Goal: Book appointment/travel/reservation

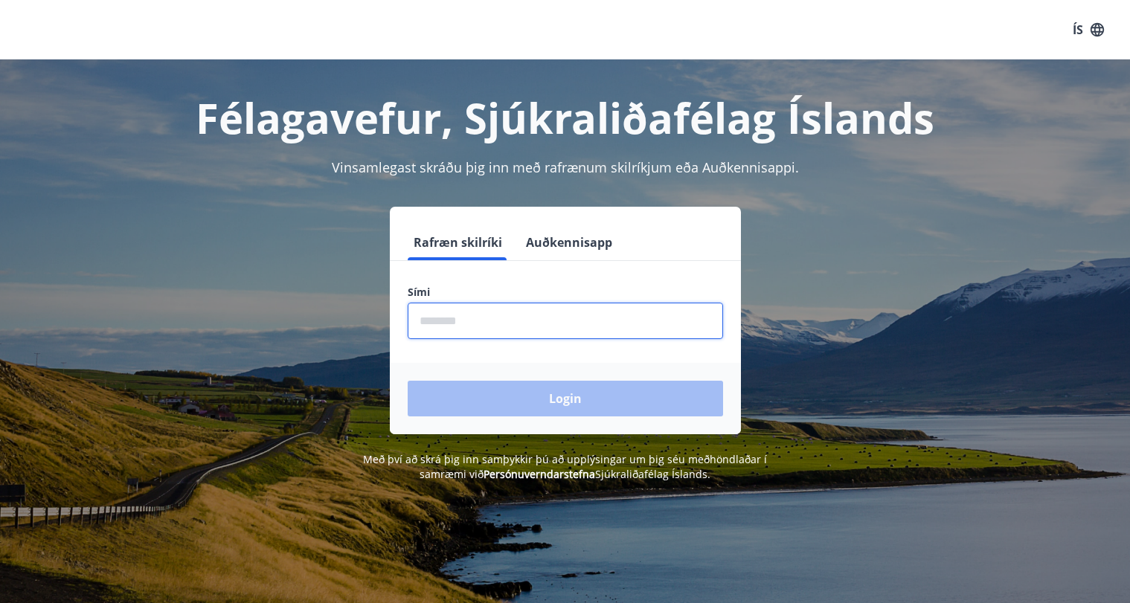
click at [560, 318] on input "phone" at bounding box center [565, 321] width 315 height 36
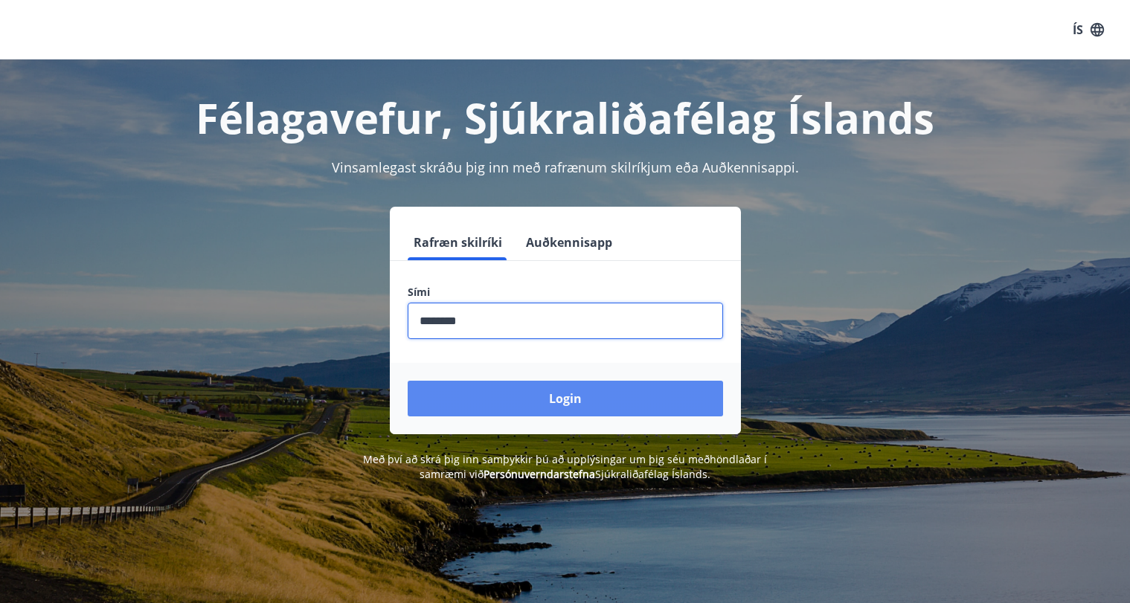
type input "********"
click at [554, 399] on button "Login" at bounding box center [565, 399] width 315 height 36
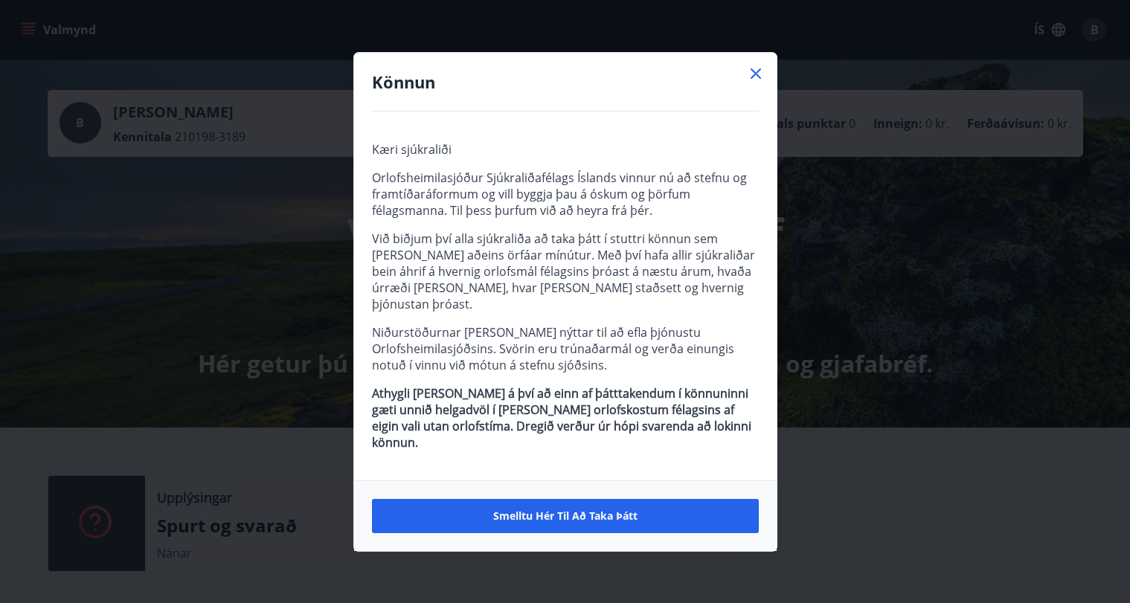
click at [758, 82] on icon at bounding box center [756, 74] width 18 height 18
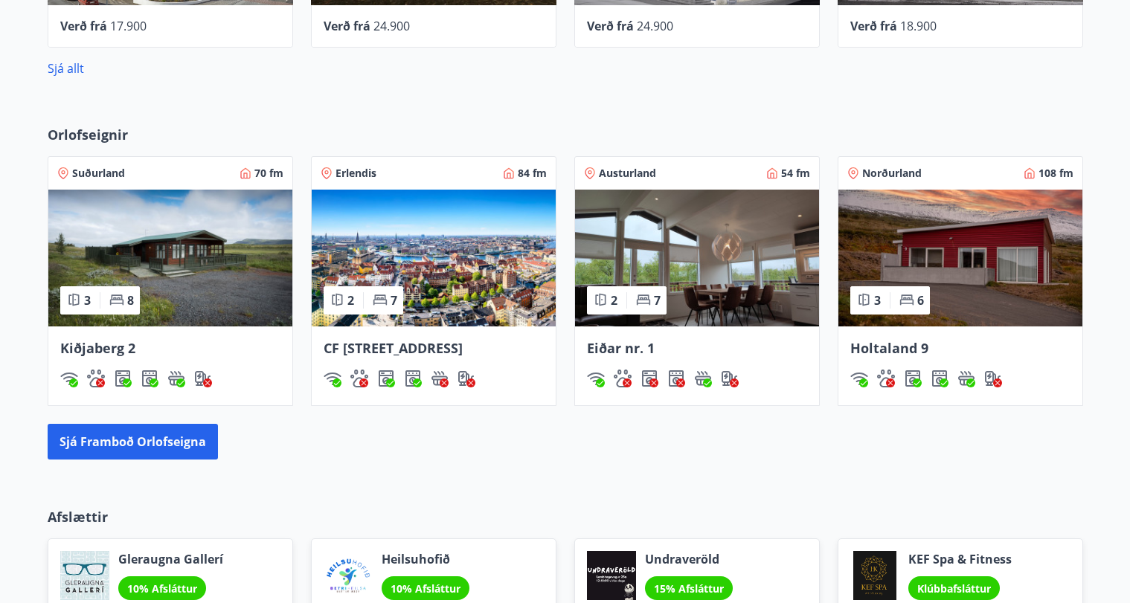
scroll to position [820, 0]
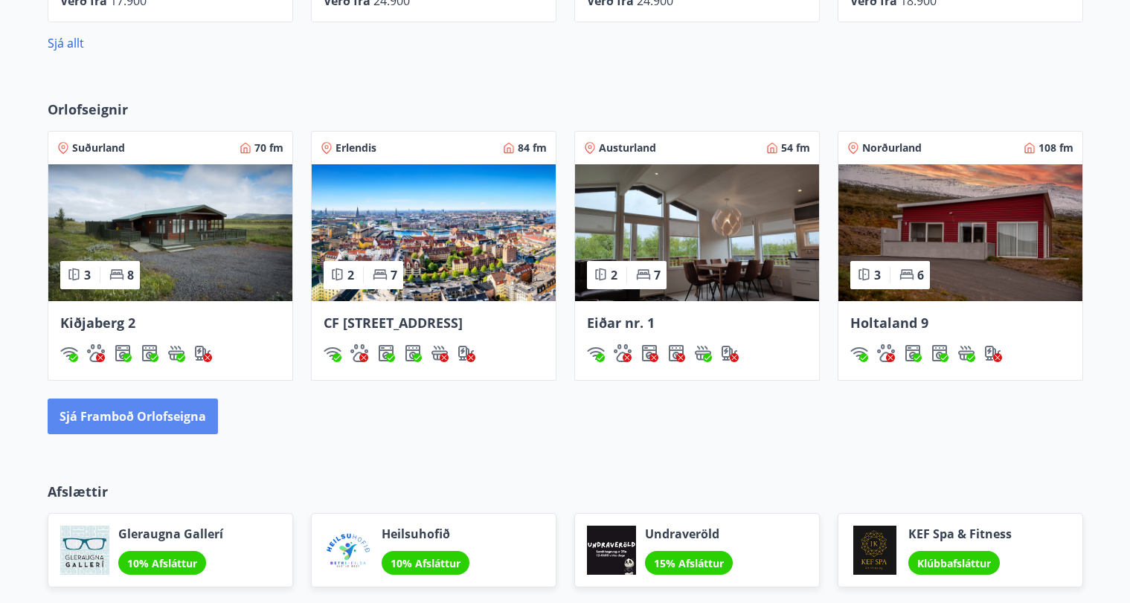
click at [135, 435] on button "Sjá framboð orlofseigna" at bounding box center [133, 417] width 170 height 36
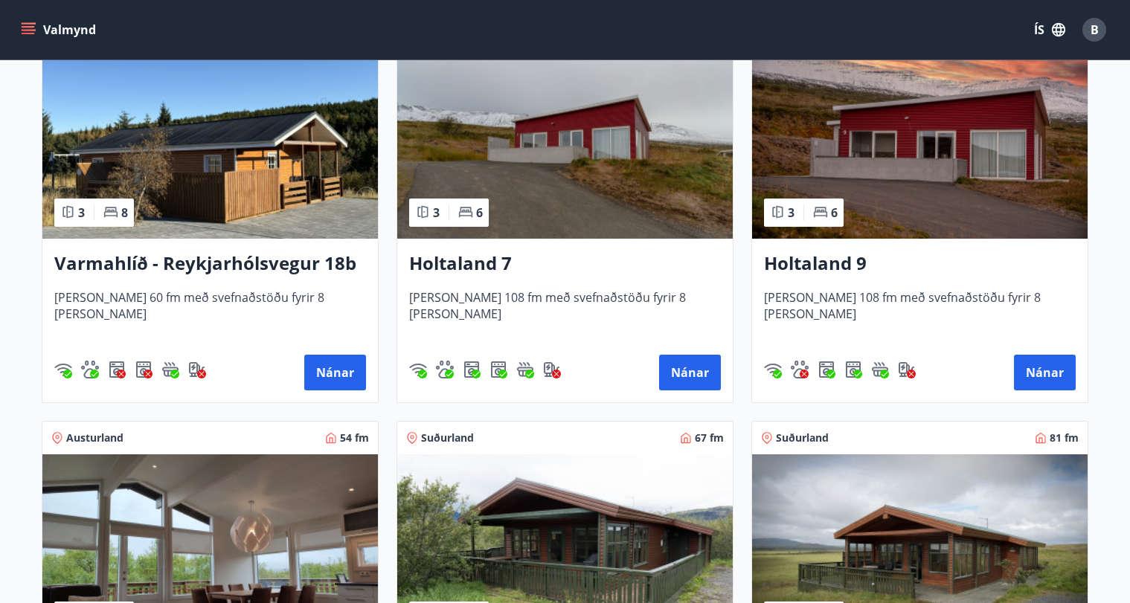
scroll to position [1534, 0]
click at [478, 264] on h3 "Holtaland 7" at bounding box center [565, 264] width 312 height 27
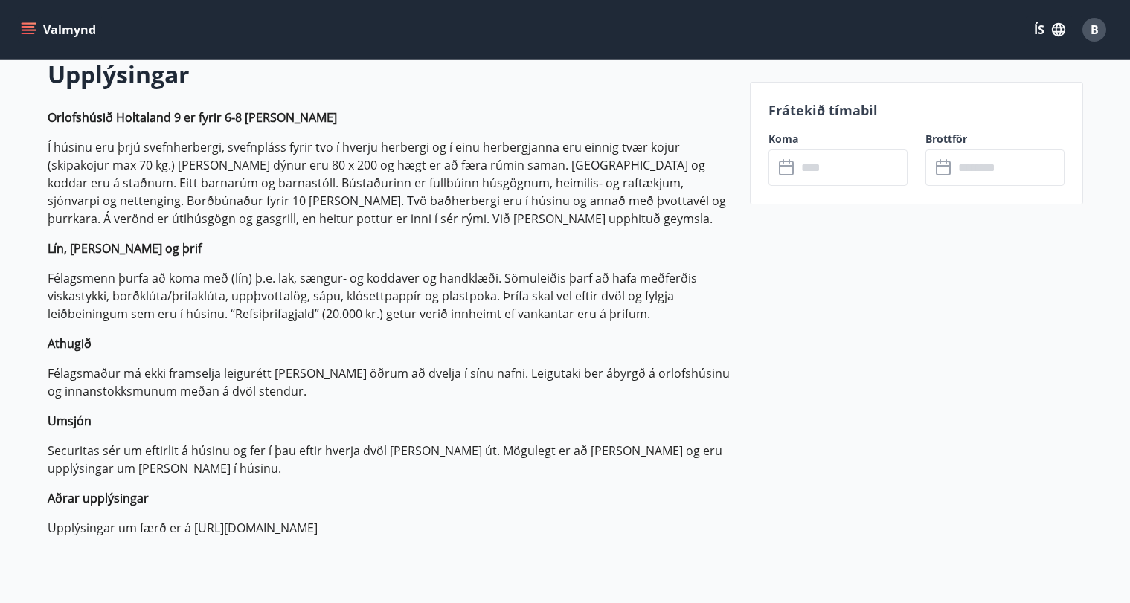
scroll to position [426, 0]
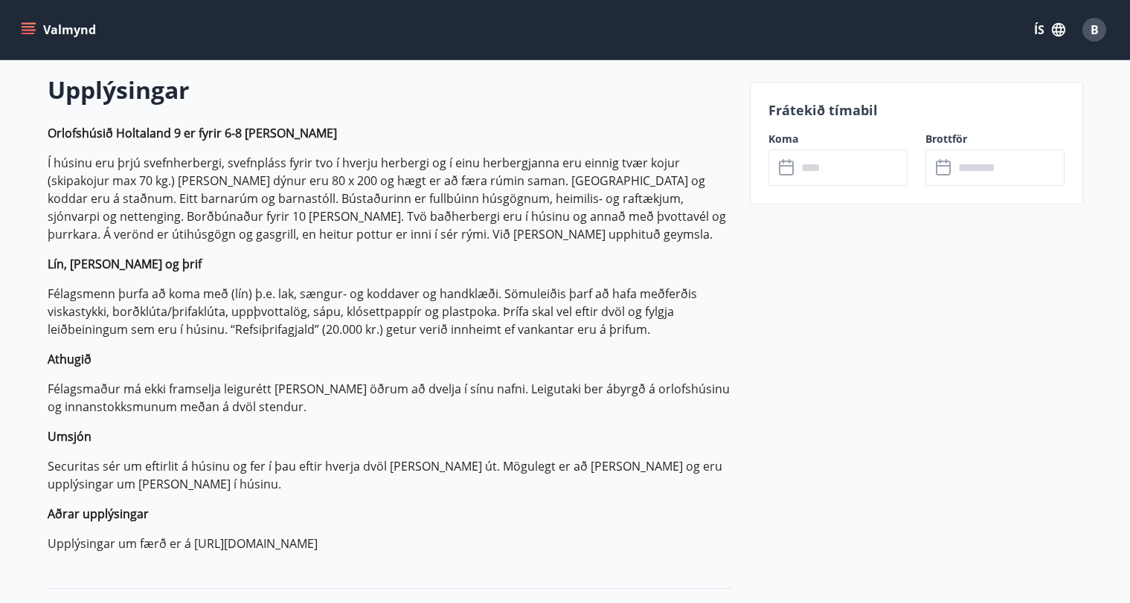
click at [799, 172] on input "text" at bounding box center [852, 168] width 111 height 36
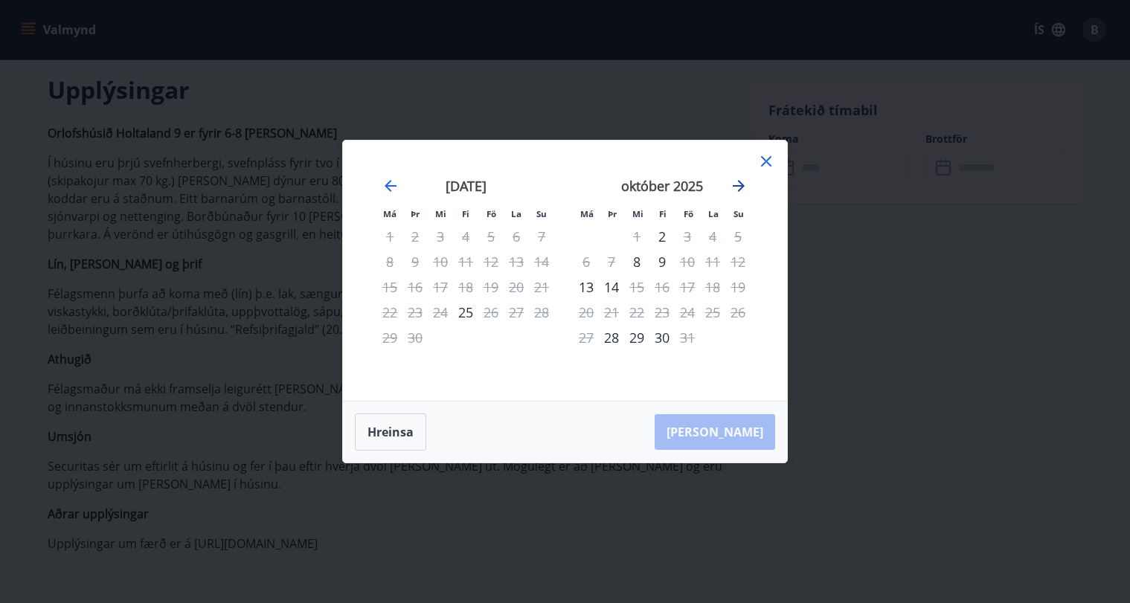
click at [737, 185] on icon "Move forward to switch to the next month." at bounding box center [739, 186] width 12 height 12
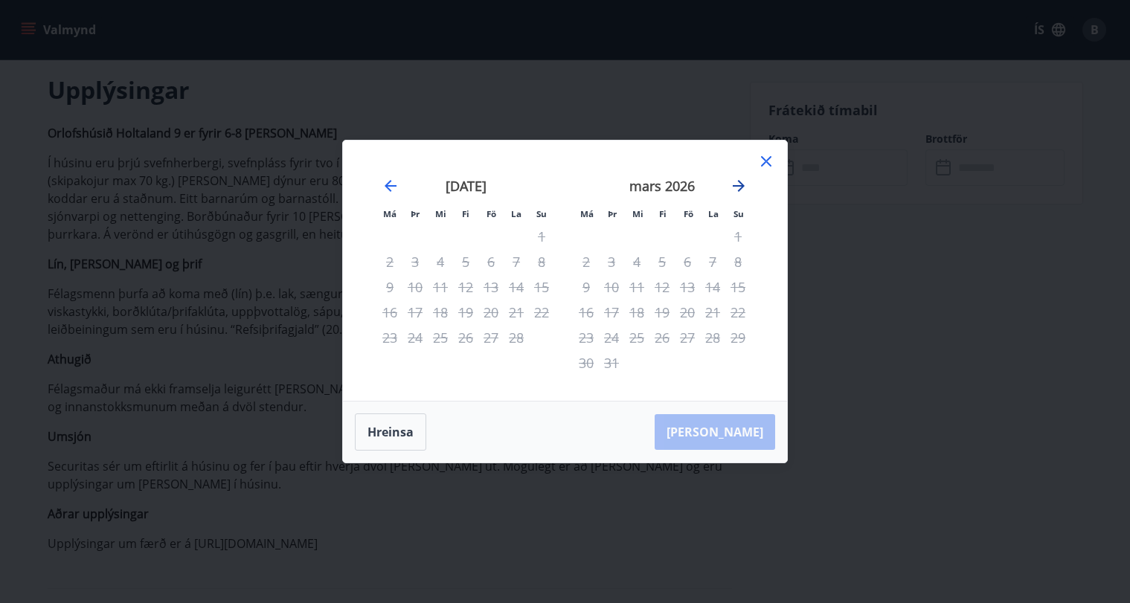
click at [737, 185] on icon "Move forward to switch to the next month." at bounding box center [739, 186] width 12 height 12
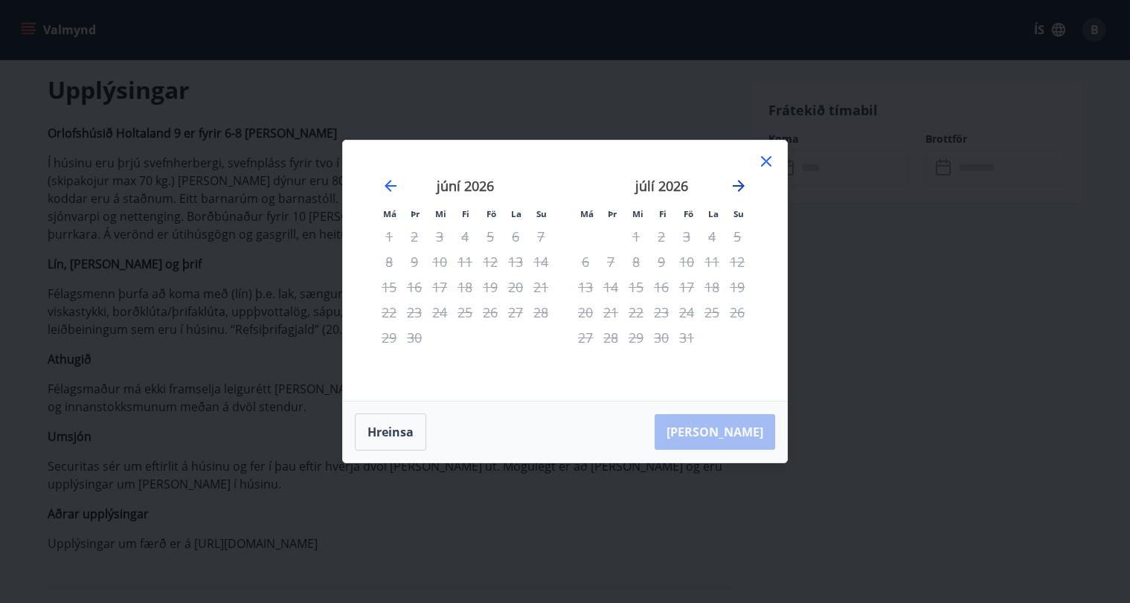
click at [737, 185] on icon "Move forward to switch to the next month." at bounding box center [739, 186] width 12 height 12
click at [388, 193] on icon "Move backward to switch to the previous month." at bounding box center [391, 186] width 18 height 18
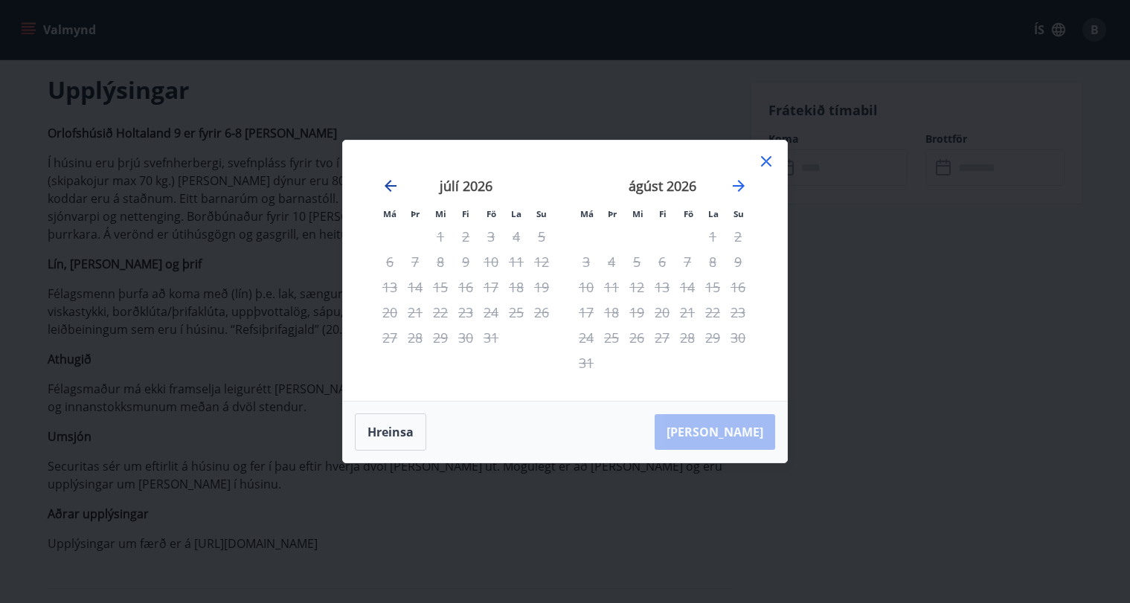
click at [388, 193] on icon "Move backward to switch to the previous month." at bounding box center [391, 186] width 18 height 18
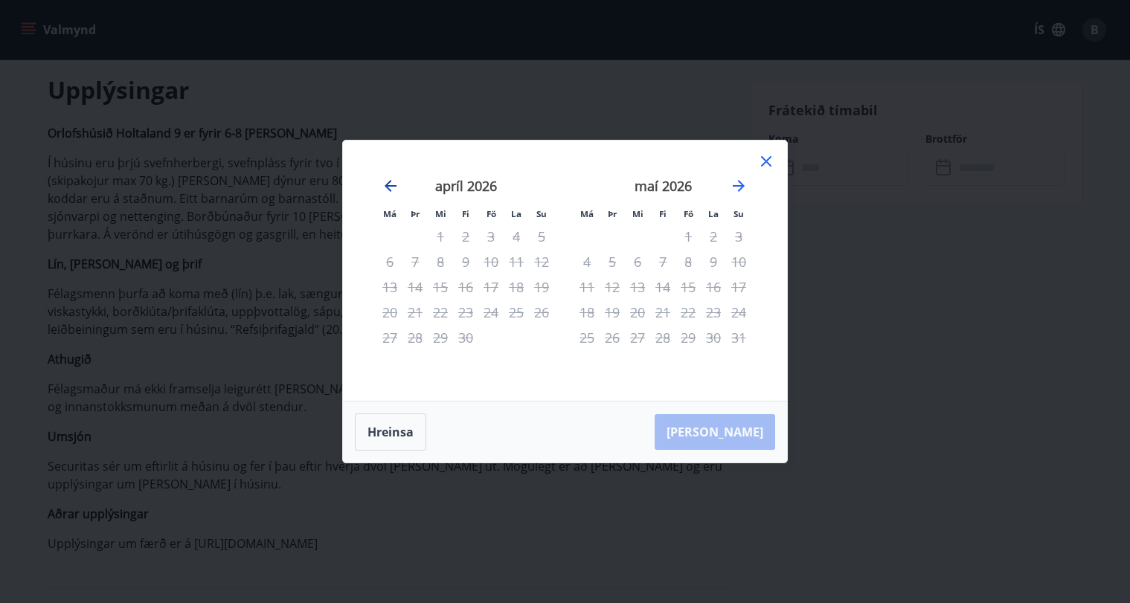
click at [388, 193] on icon "Move backward to switch to the previous month." at bounding box center [391, 186] width 18 height 18
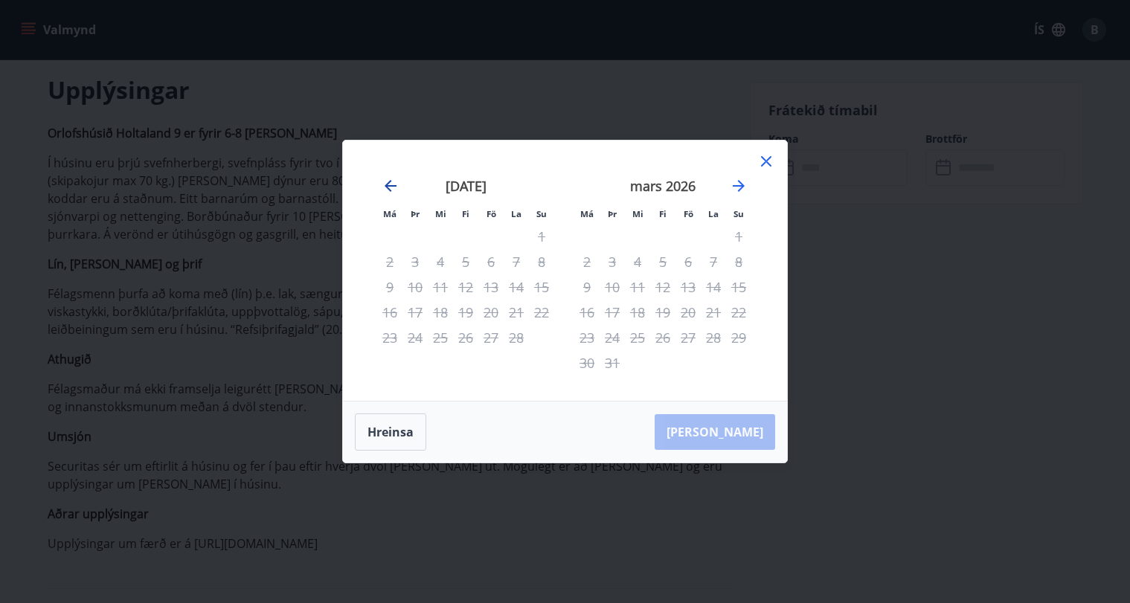
click at [388, 193] on icon "Move backward to switch to the previous month." at bounding box center [391, 186] width 18 height 18
click at [741, 183] on icon "Move forward to switch to the next month." at bounding box center [739, 186] width 12 height 12
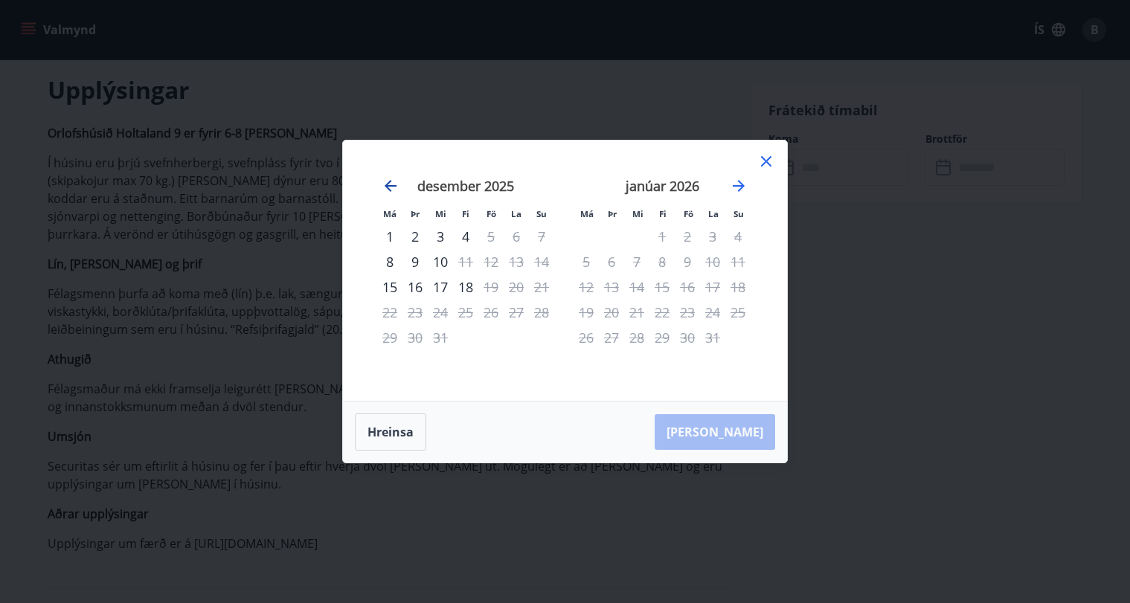
click at [393, 184] on icon "Move backward to switch to the previous month." at bounding box center [391, 186] width 18 height 18
click at [768, 159] on icon at bounding box center [766, 161] width 10 height 10
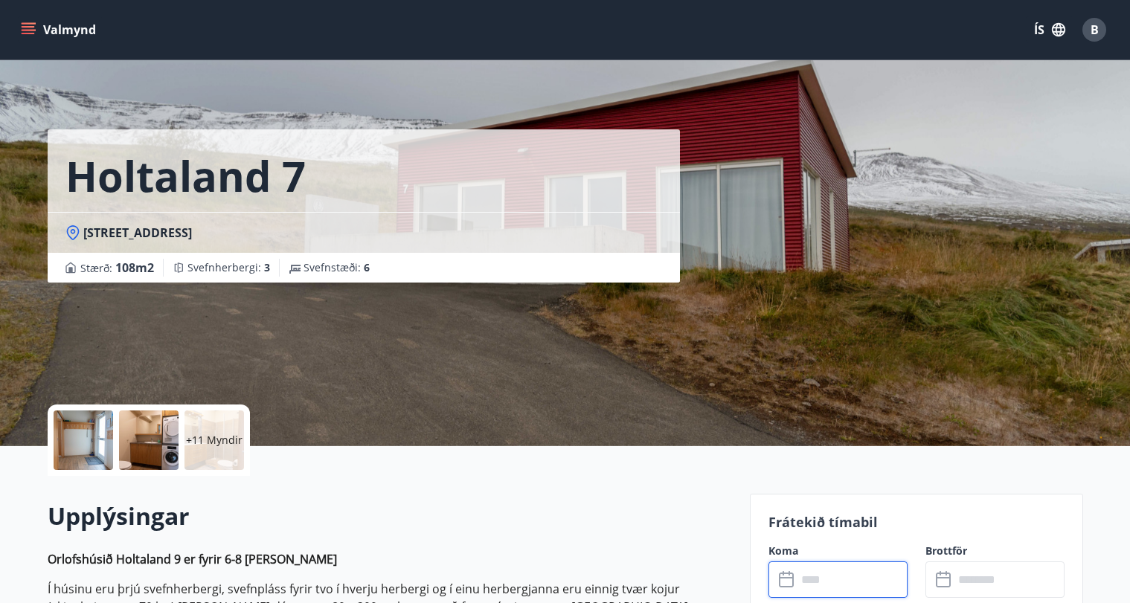
scroll to position [0, 0]
click at [22, 26] on icon "menu" at bounding box center [28, 29] width 15 height 15
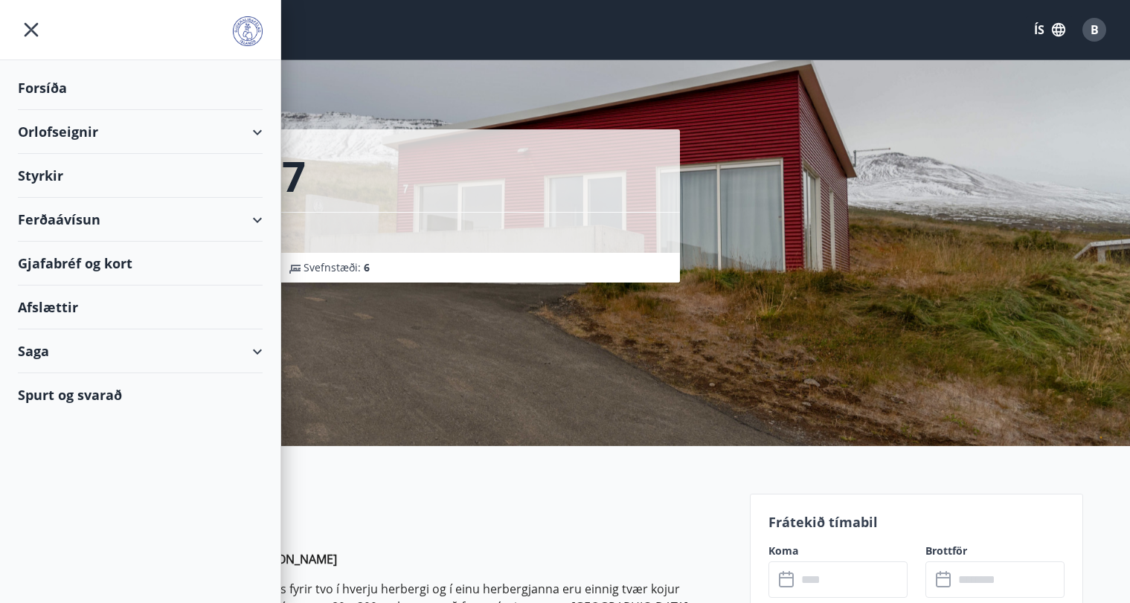
click at [250, 132] on div "Orlofseignir" at bounding box center [140, 132] width 245 height 44
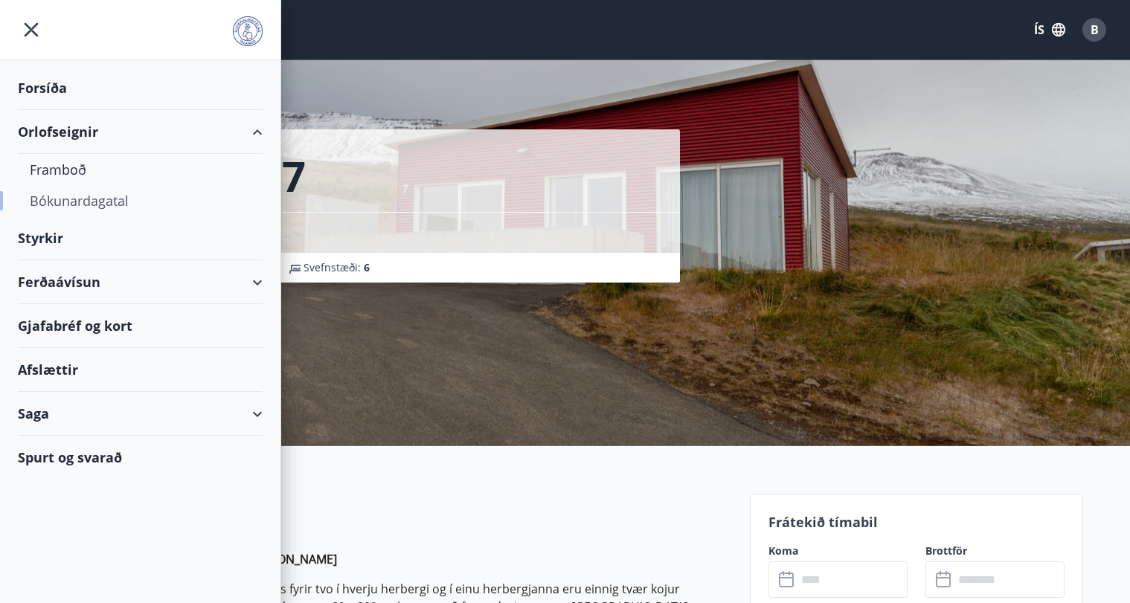
click at [74, 196] on div "Bókunardagatal" at bounding box center [140, 200] width 221 height 31
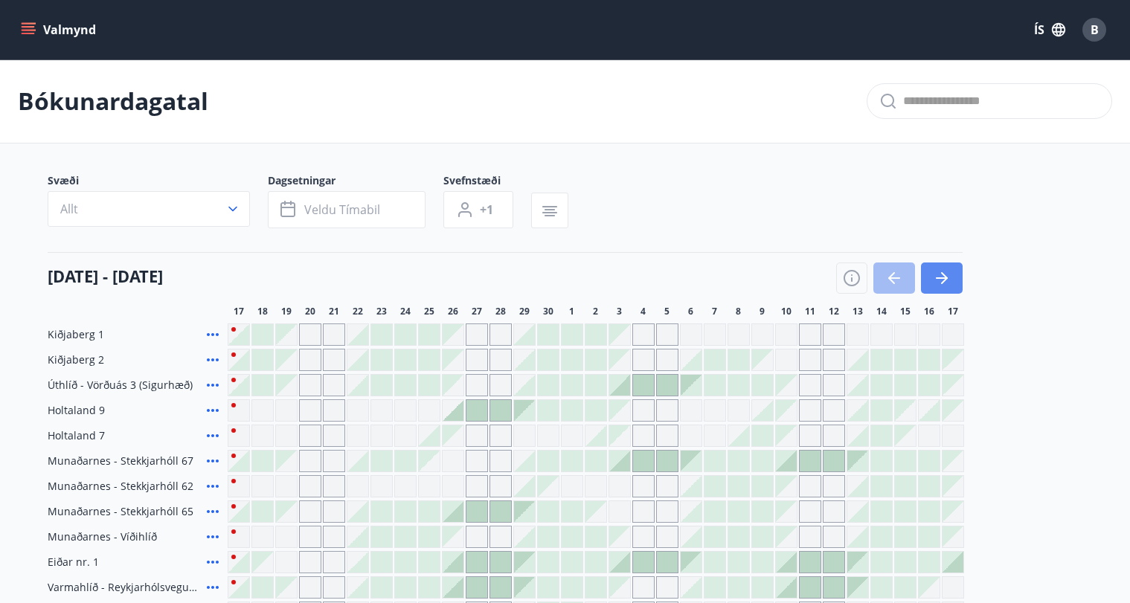
click at [930, 281] on button "button" at bounding box center [942, 278] width 42 height 31
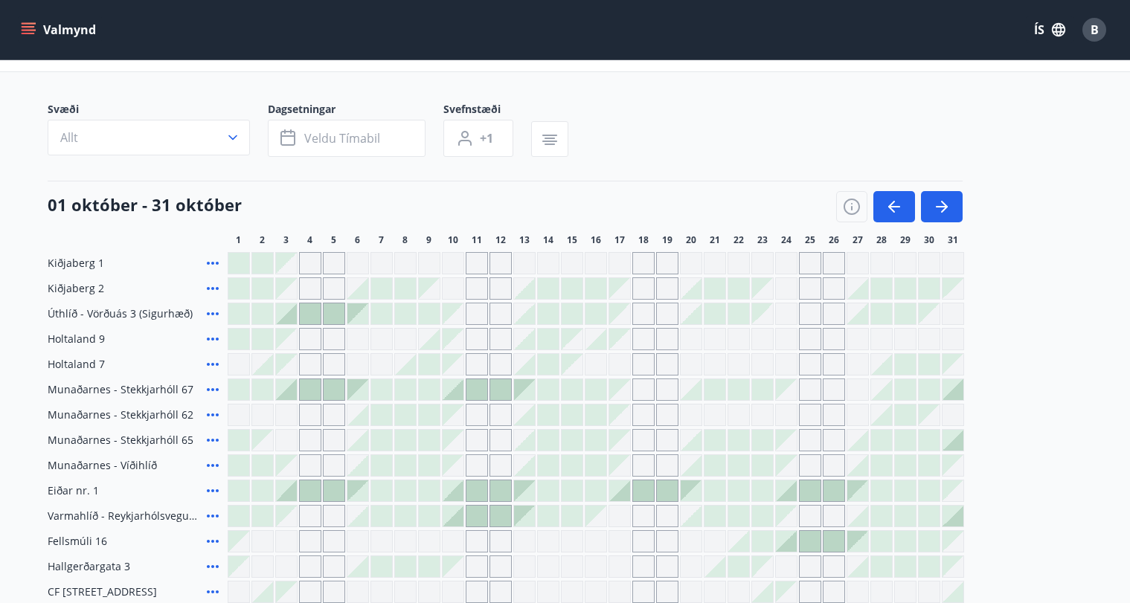
scroll to position [125, 0]
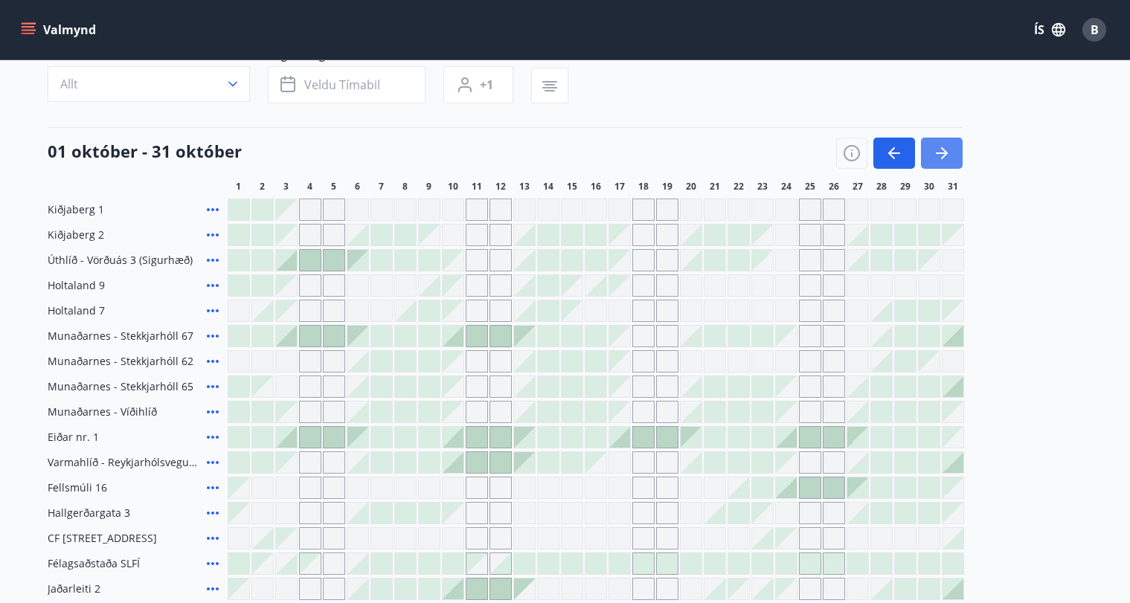
click at [946, 153] on icon "button" at bounding box center [944, 153] width 7 height 12
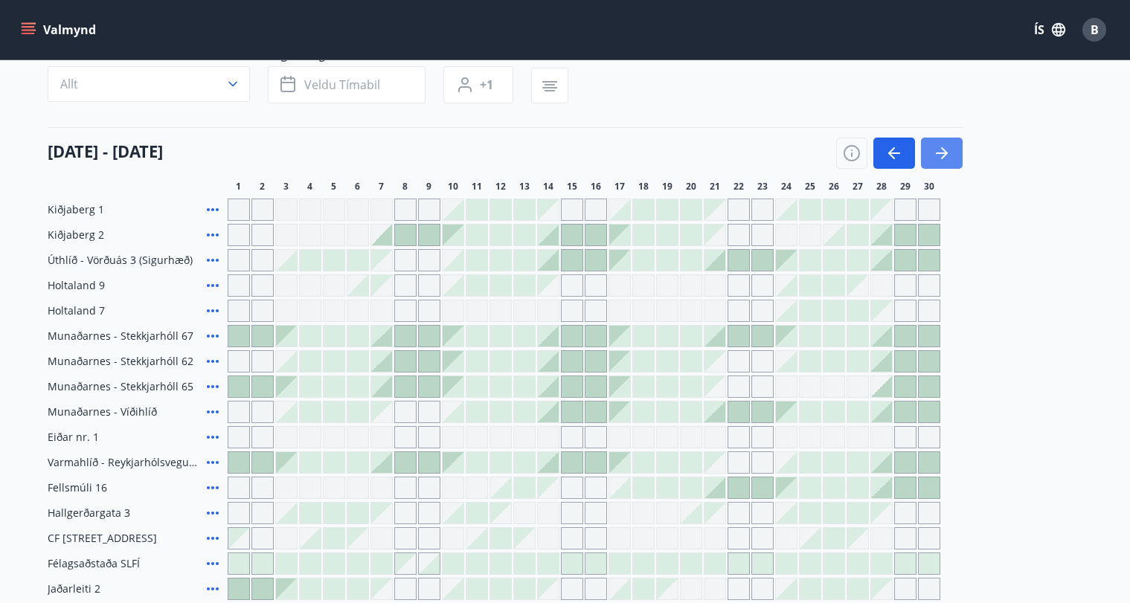
click at [946, 153] on icon "button" at bounding box center [944, 153] width 7 height 12
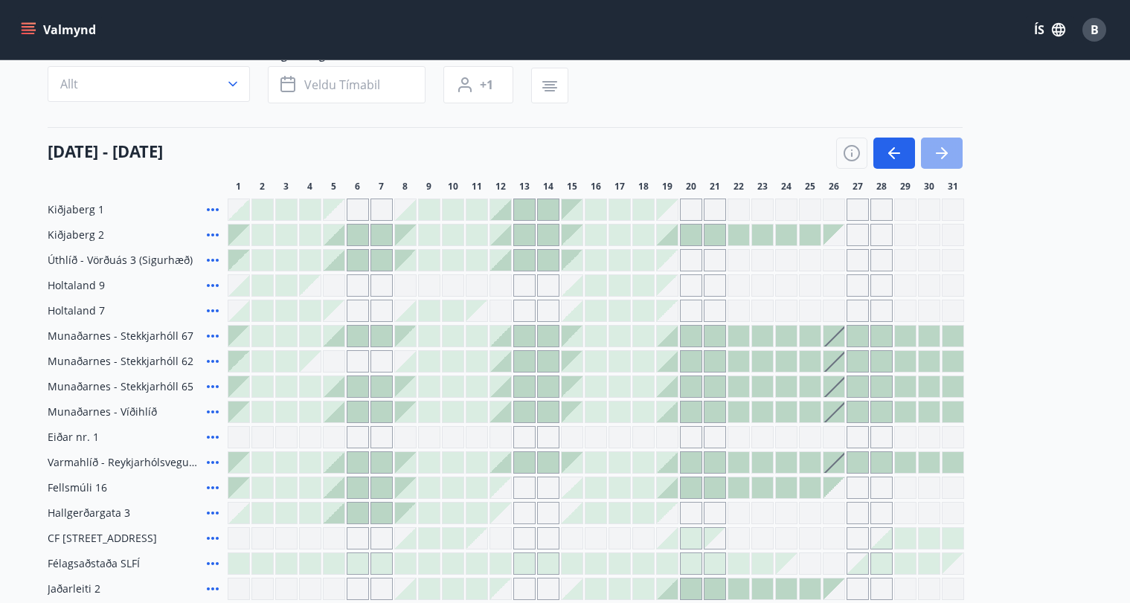
click at [946, 153] on icon "button" at bounding box center [944, 153] width 7 height 12
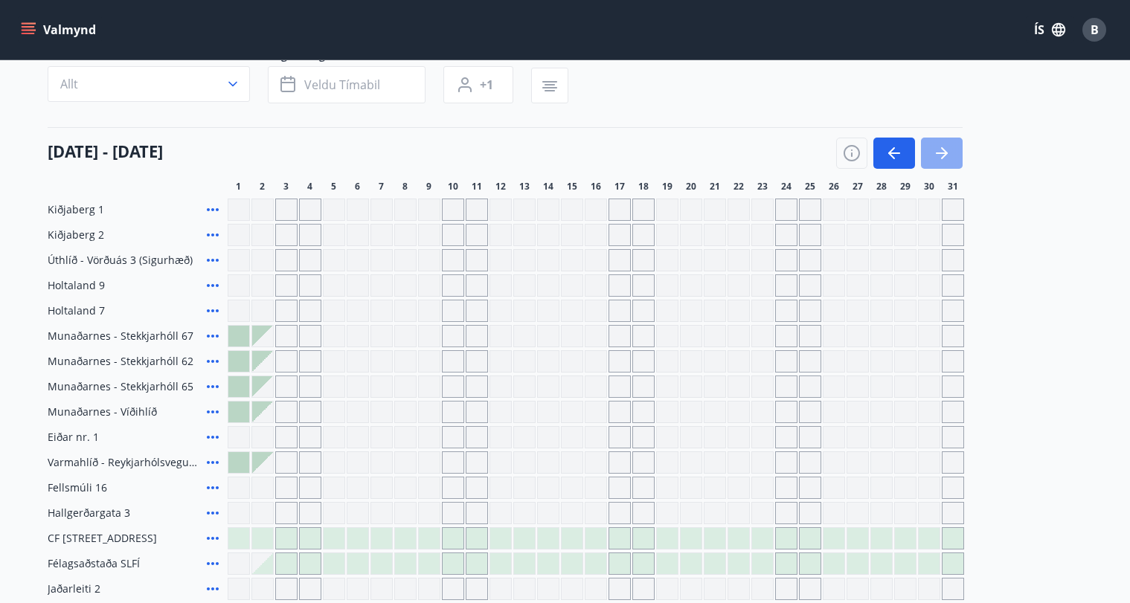
click at [946, 153] on icon "button" at bounding box center [944, 153] width 7 height 12
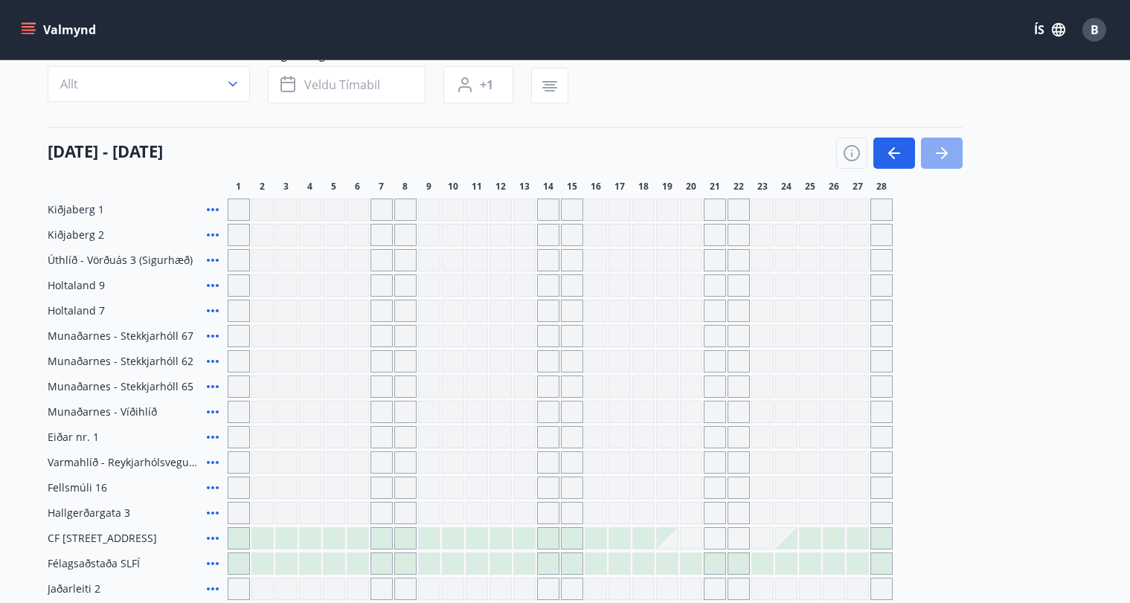
click at [946, 153] on icon "button" at bounding box center [944, 153] width 7 height 12
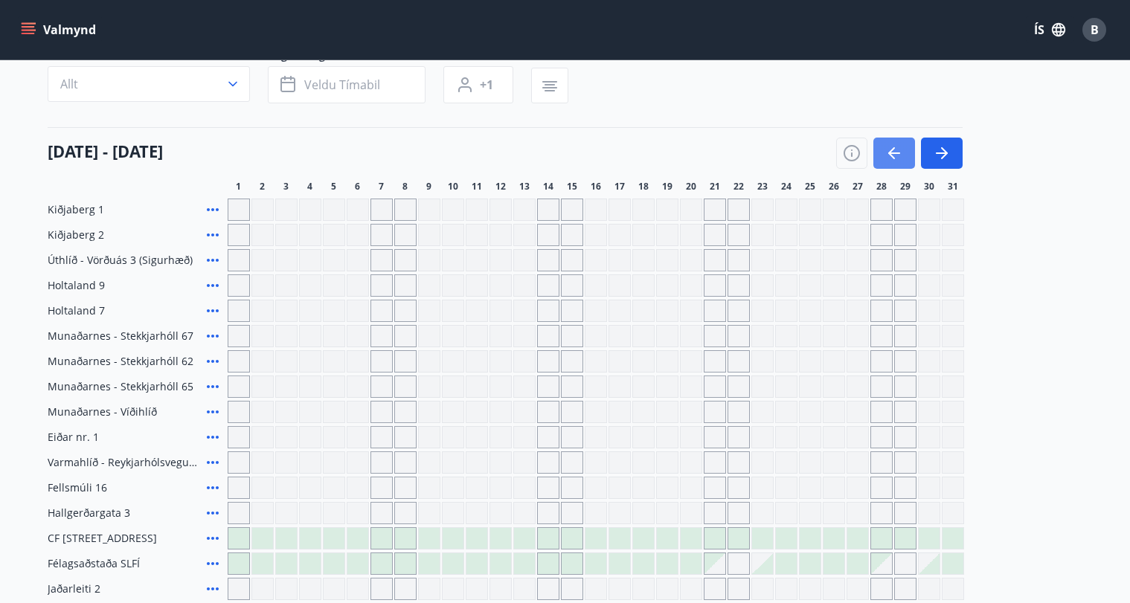
click at [904, 158] on button "button" at bounding box center [895, 153] width 42 height 31
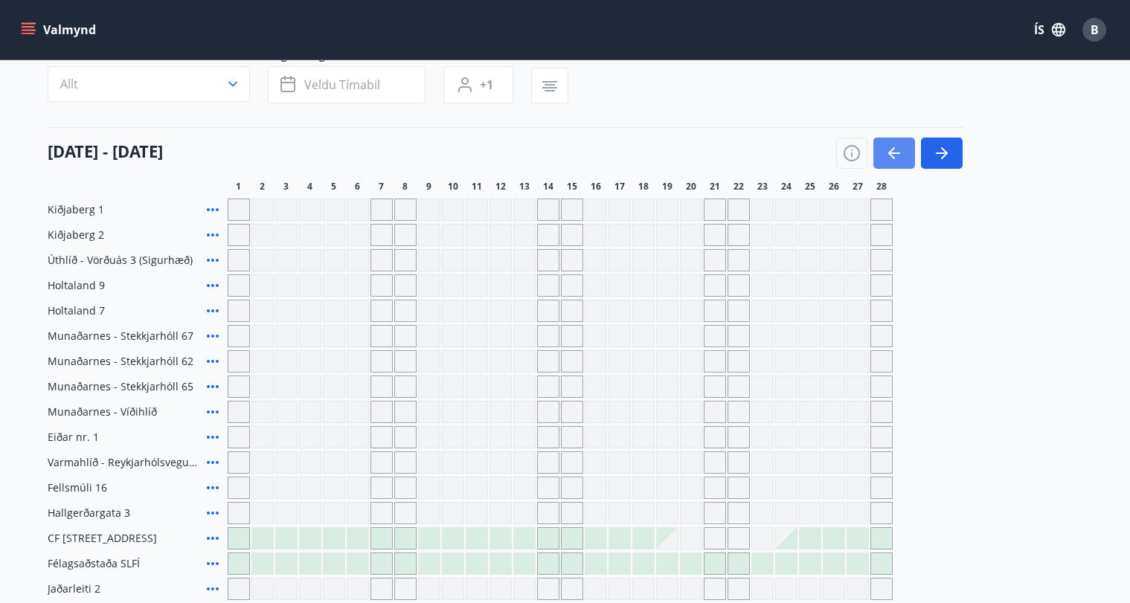
click at [904, 158] on button "button" at bounding box center [895, 153] width 42 height 31
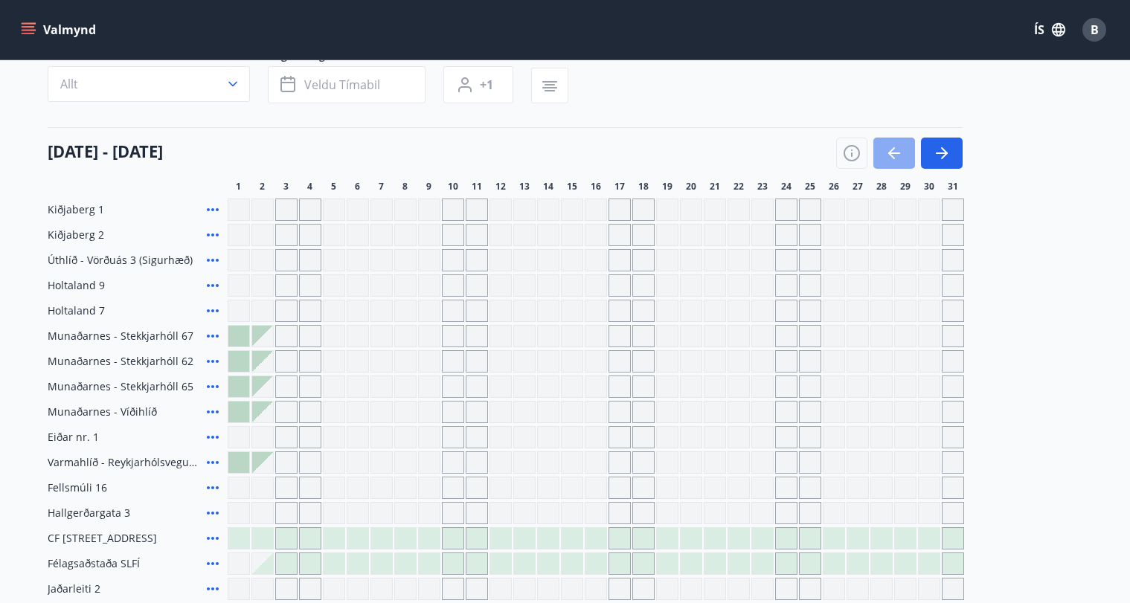
click at [904, 158] on button "button" at bounding box center [895, 153] width 42 height 31
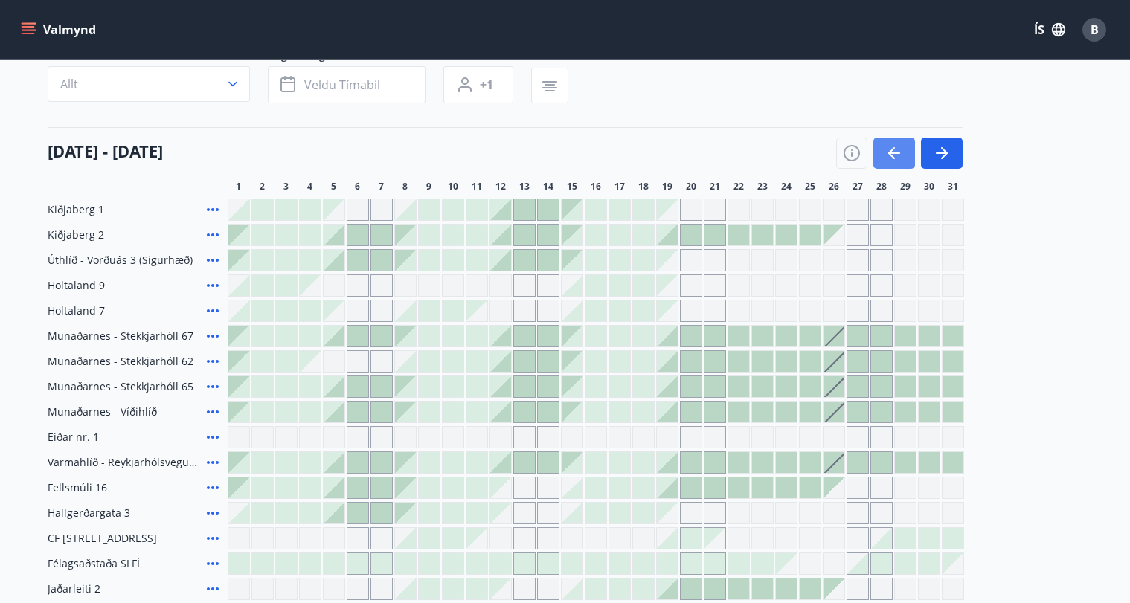
click at [904, 158] on button "button" at bounding box center [895, 153] width 42 height 31
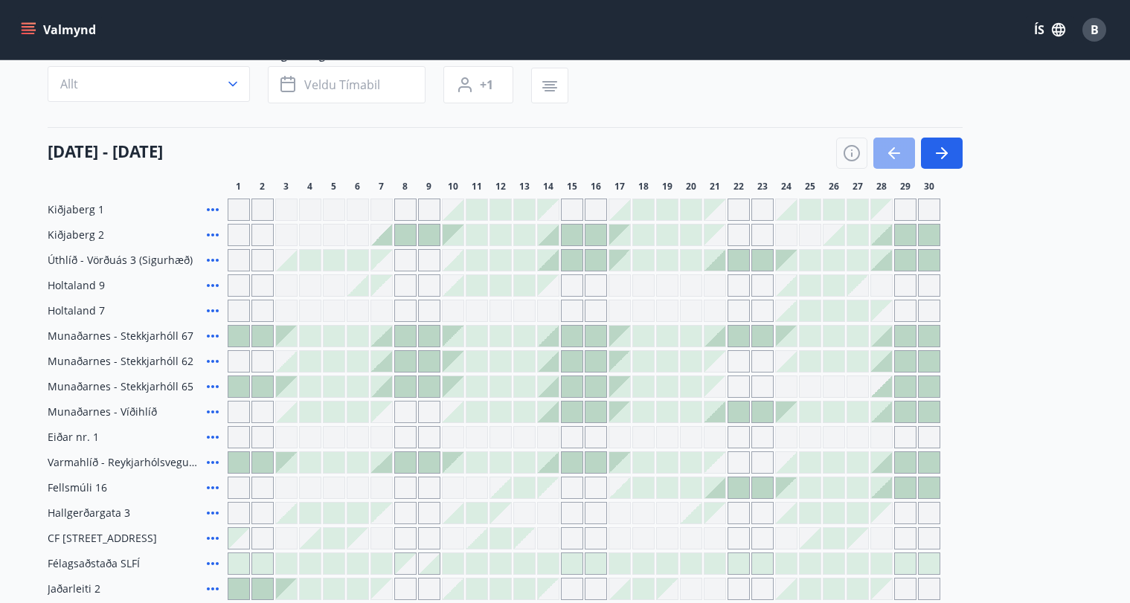
click at [904, 158] on button "button" at bounding box center [895, 153] width 42 height 31
